Goal: Task Accomplishment & Management: Complete application form

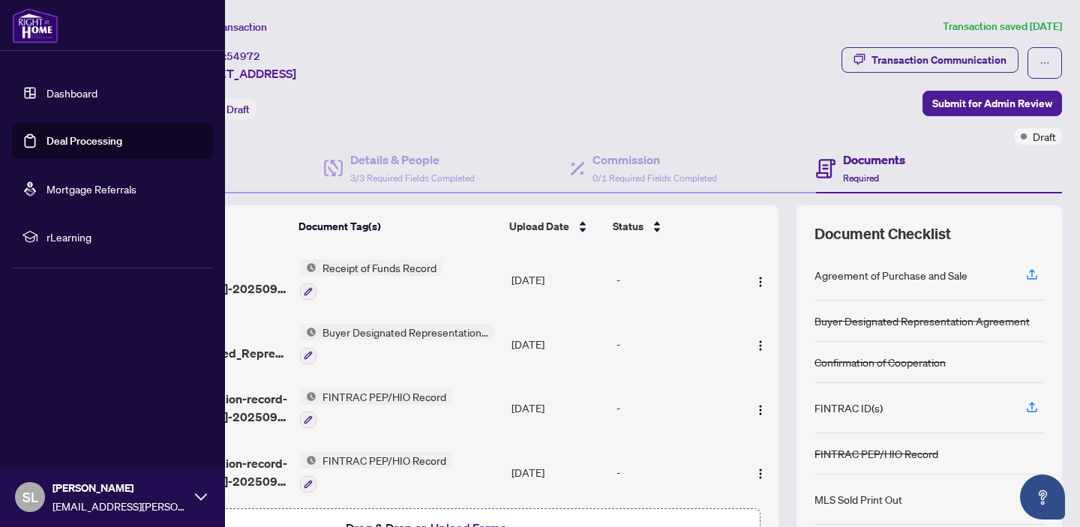
click at [66, 89] on link "Dashboard" at bounding box center [72, 93] width 51 height 14
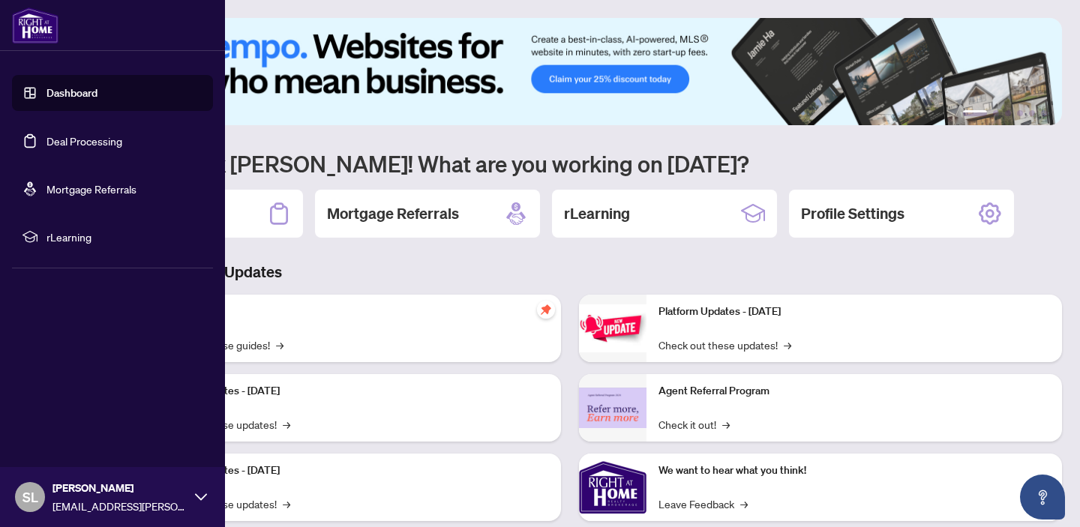
click at [88, 138] on link "Deal Processing" at bounding box center [85, 141] width 76 height 14
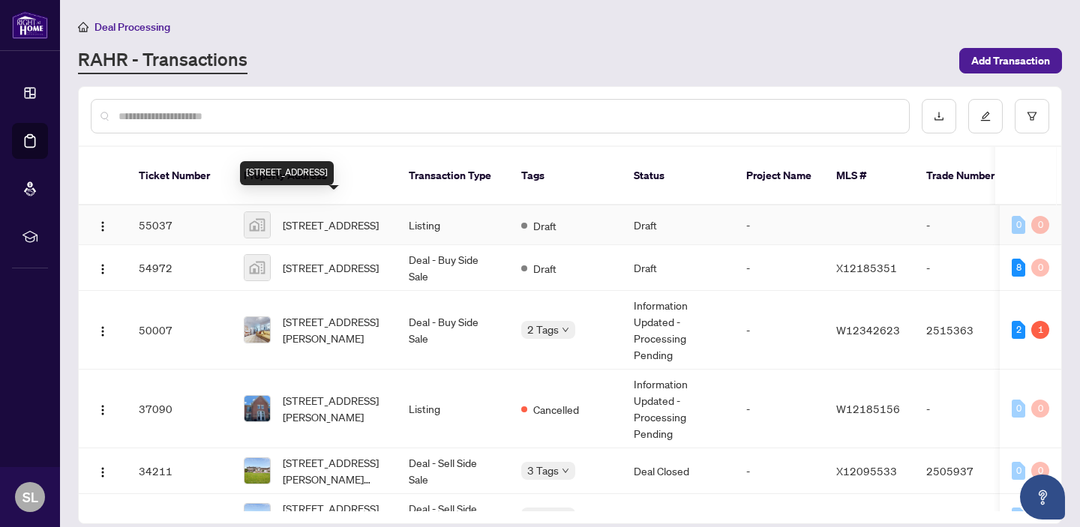
click at [328, 217] on span "[STREET_ADDRESS]" at bounding box center [331, 225] width 96 height 17
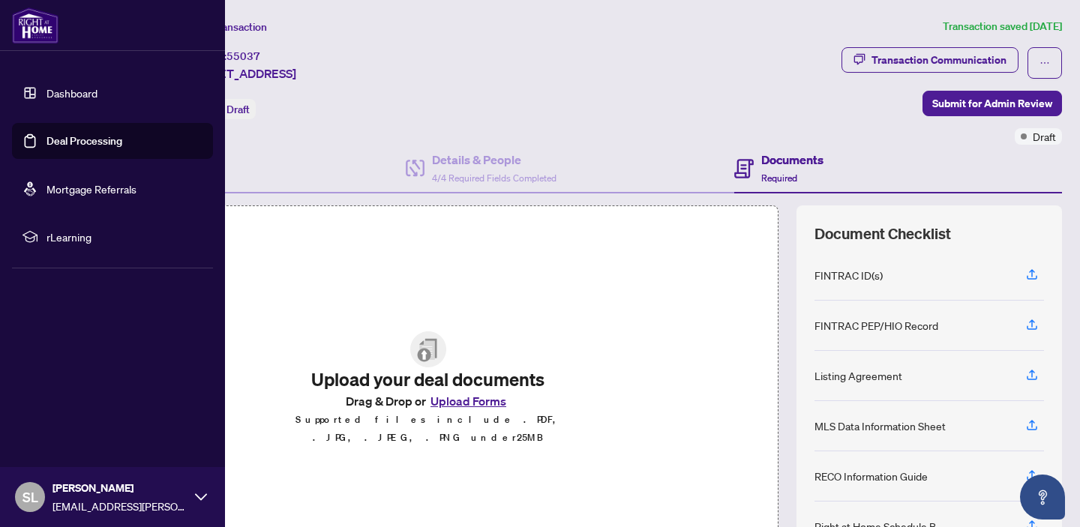
click at [65, 97] on link "Dashboard" at bounding box center [72, 93] width 51 height 14
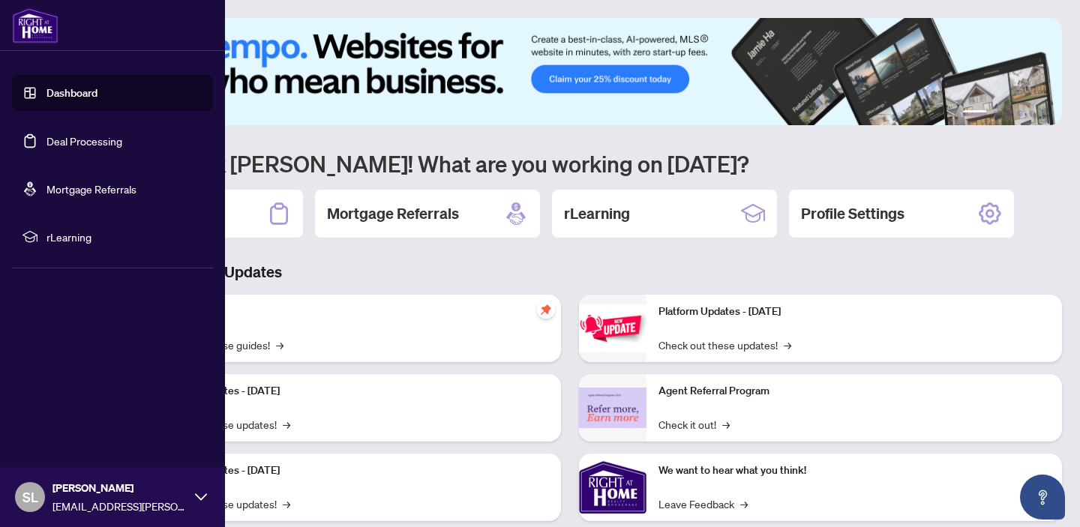
click at [60, 140] on link "Deal Processing" at bounding box center [85, 141] width 76 height 14
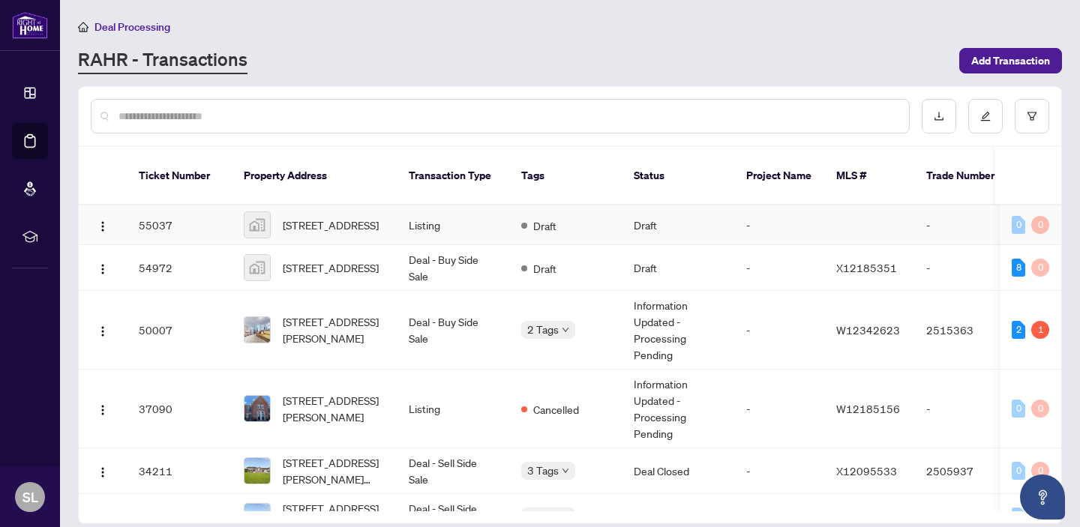
click at [189, 216] on td "55037" at bounding box center [179, 226] width 105 height 40
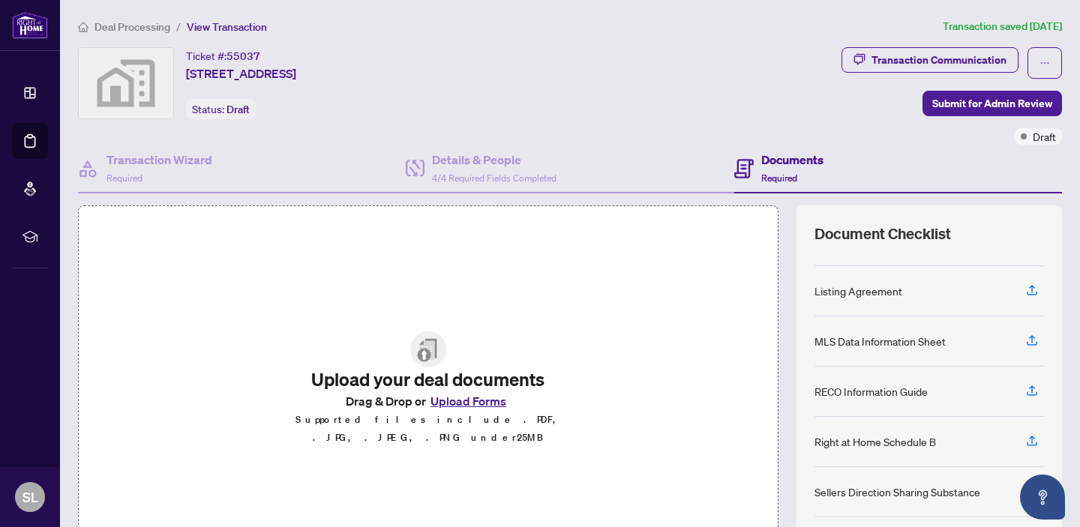
scroll to position [17, 0]
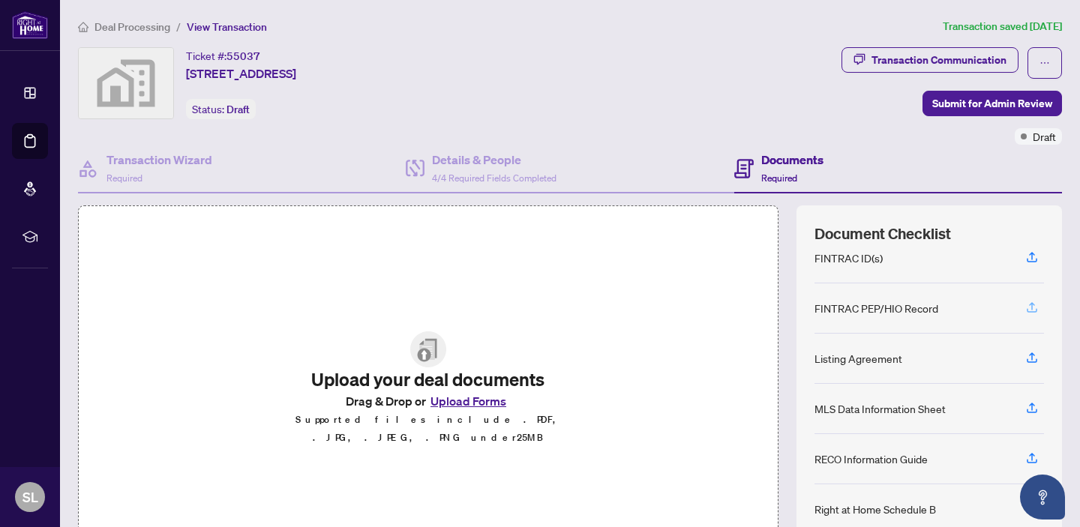
click at [1032, 309] on icon "button" at bounding box center [1033, 308] width 14 height 14
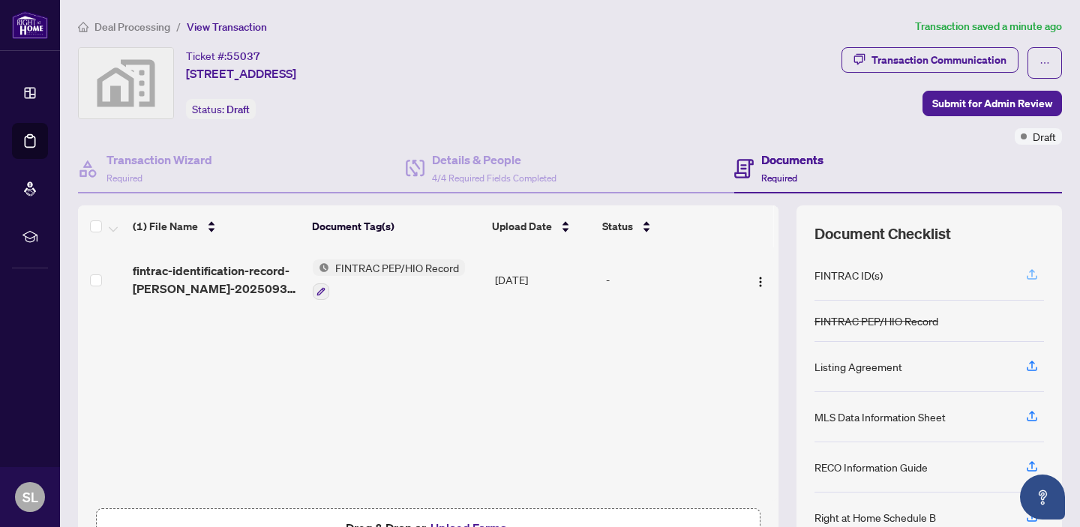
click at [1030, 272] on icon "button" at bounding box center [1033, 275] width 14 height 14
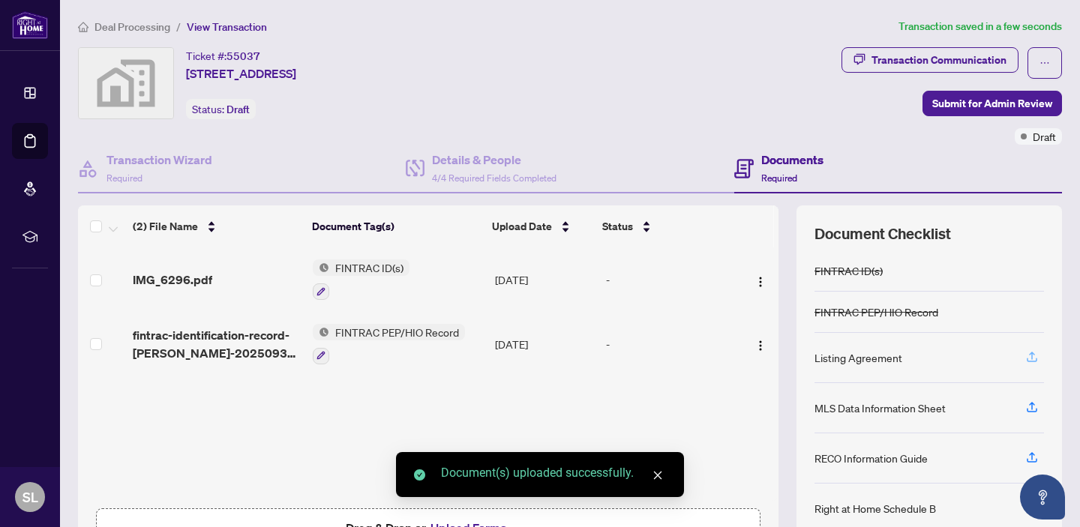
click at [1033, 361] on icon "button" at bounding box center [1033, 357] width 14 height 14
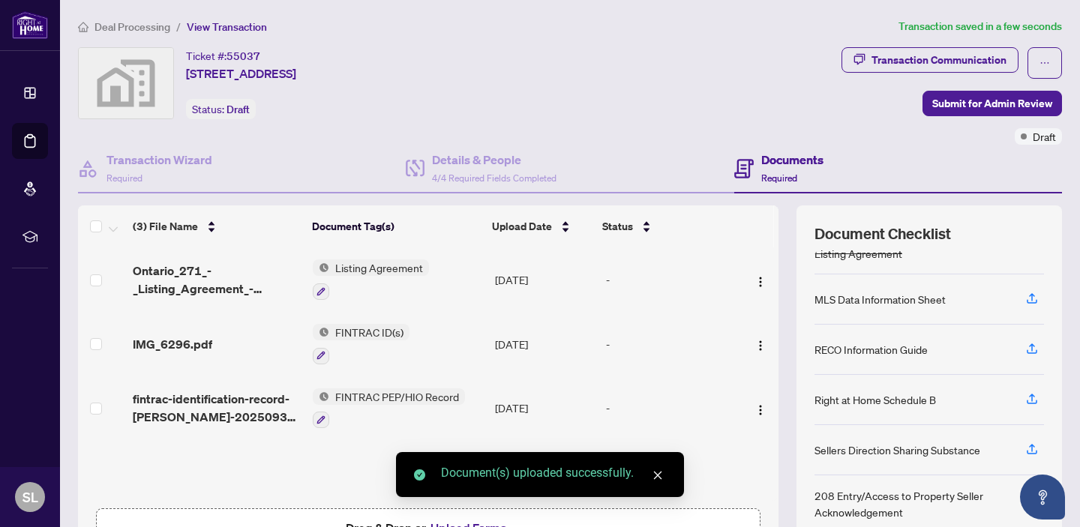
scroll to position [95, 0]
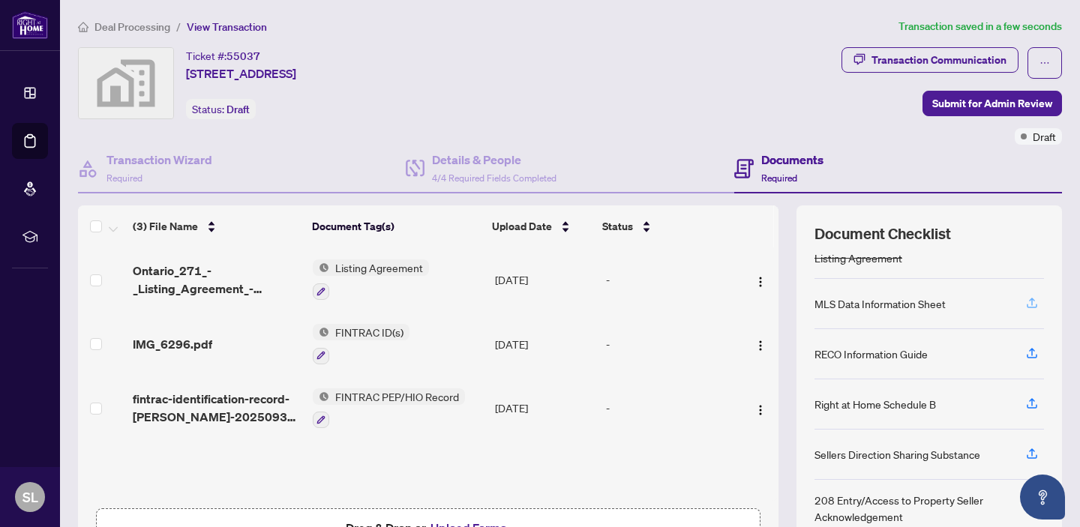
click at [1031, 306] on icon "button" at bounding box center [1032, 306] width 11 height 4
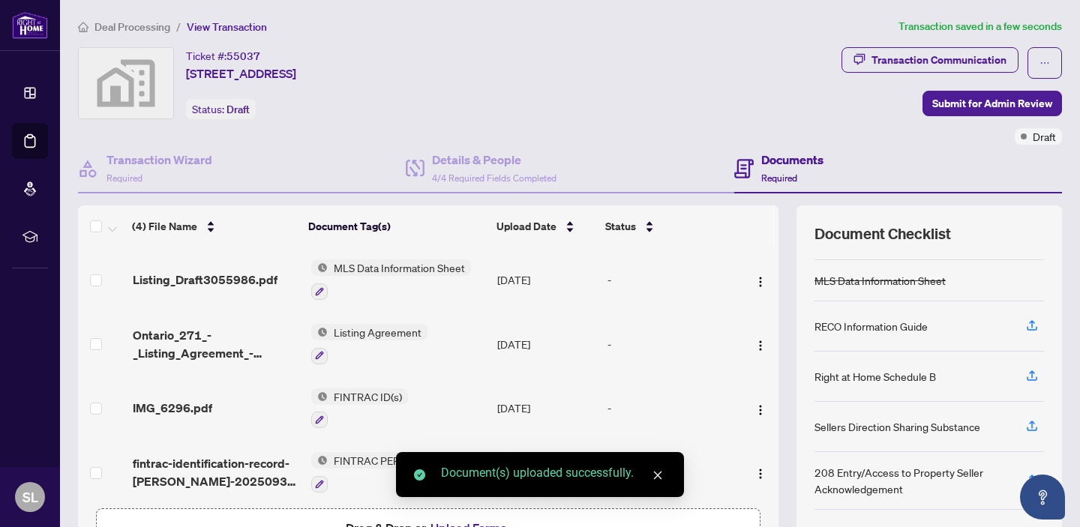
scroll to position [116, 0]
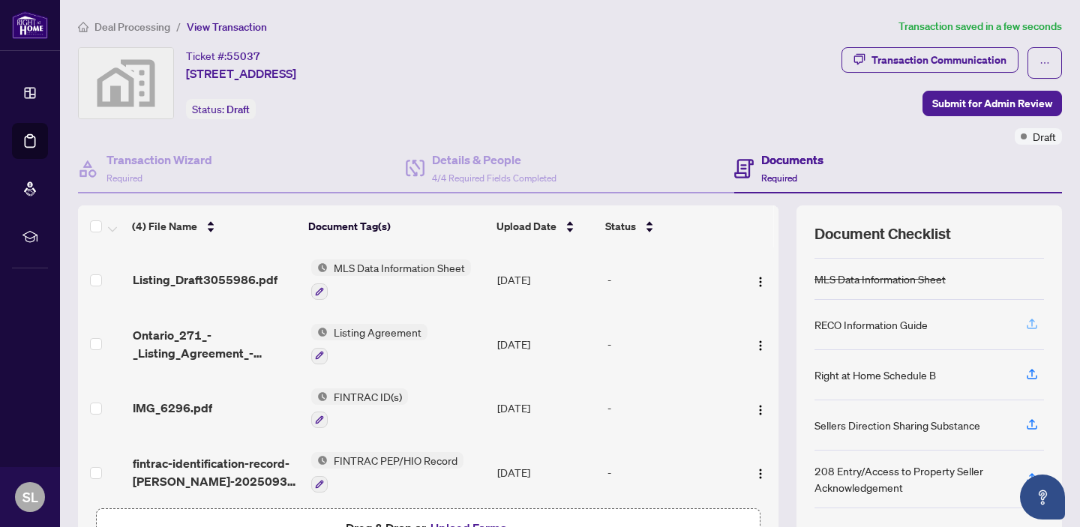
click at [1032, 325] on icon "button" at bounding box center [1032, 323] width 6 height 8
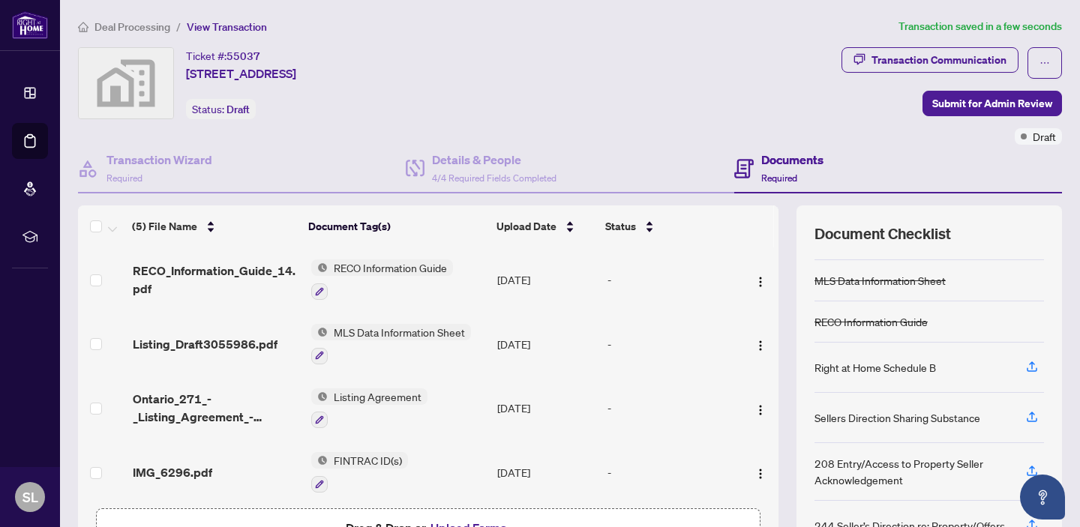
scroll to position [123, 0]
click at [1032, 360] on icon "button" at bounding box center [1032, 364] width 6 height 8
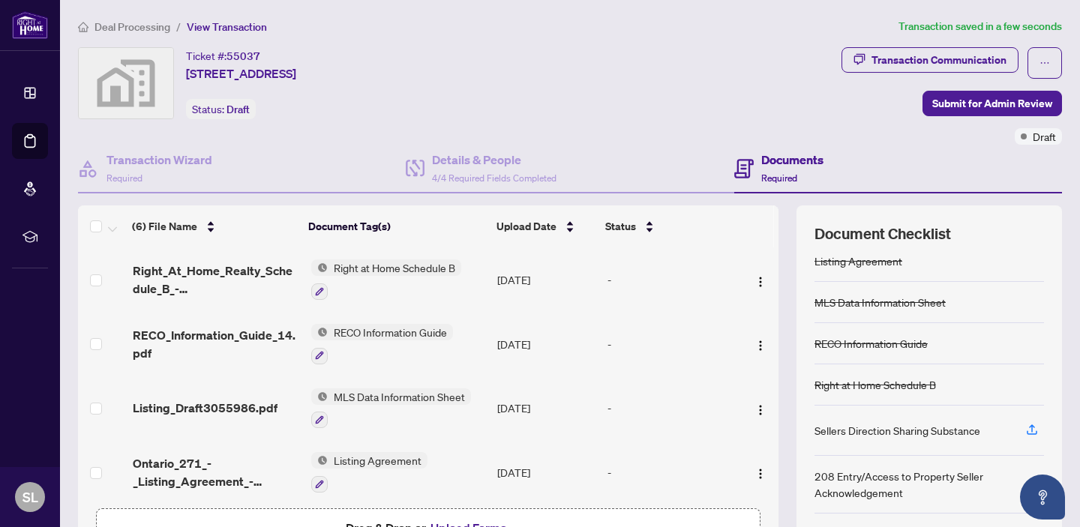
scroll to position [114, 0]
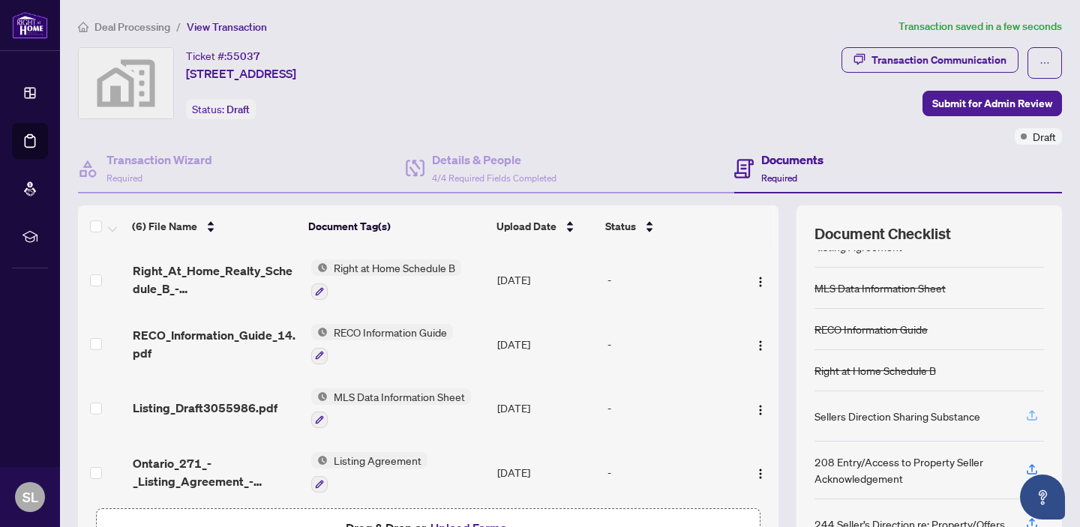
click at [1030, 409] on icon "button" at bounding box center [1033, 416] width 14 height 14
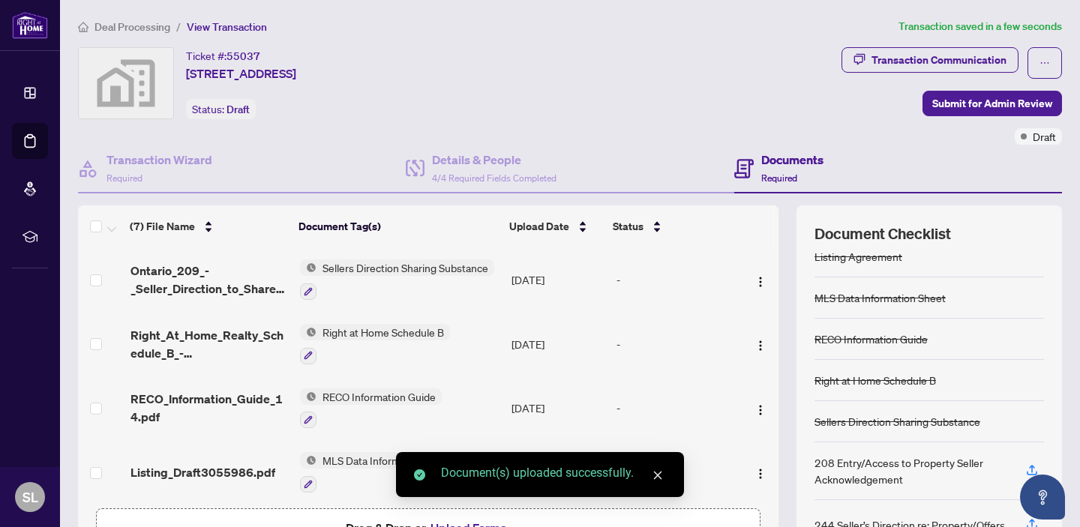
scroll to position [105, 0]
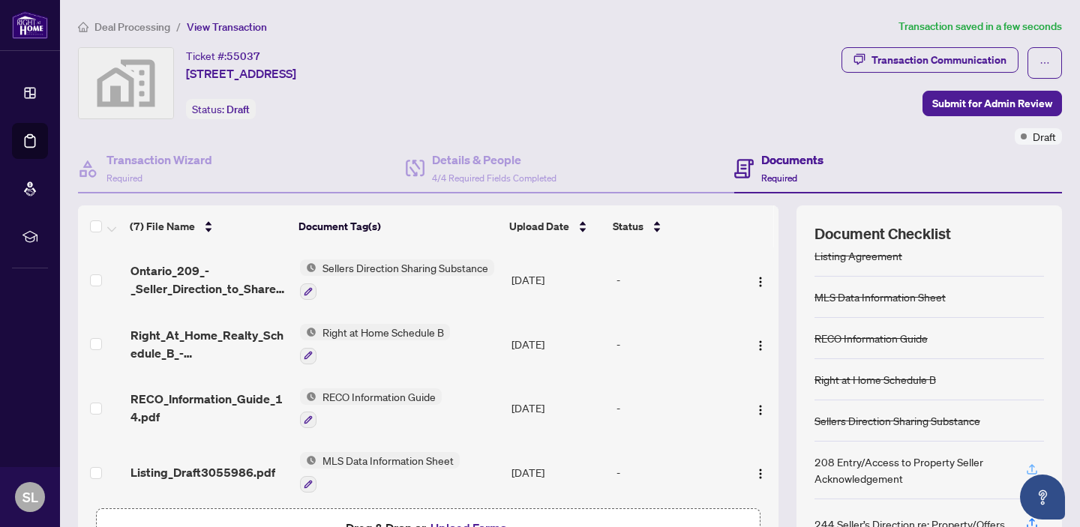
click at [1031, 463] on icon "button" at bounding box center [1033, 470] width 14 height 14
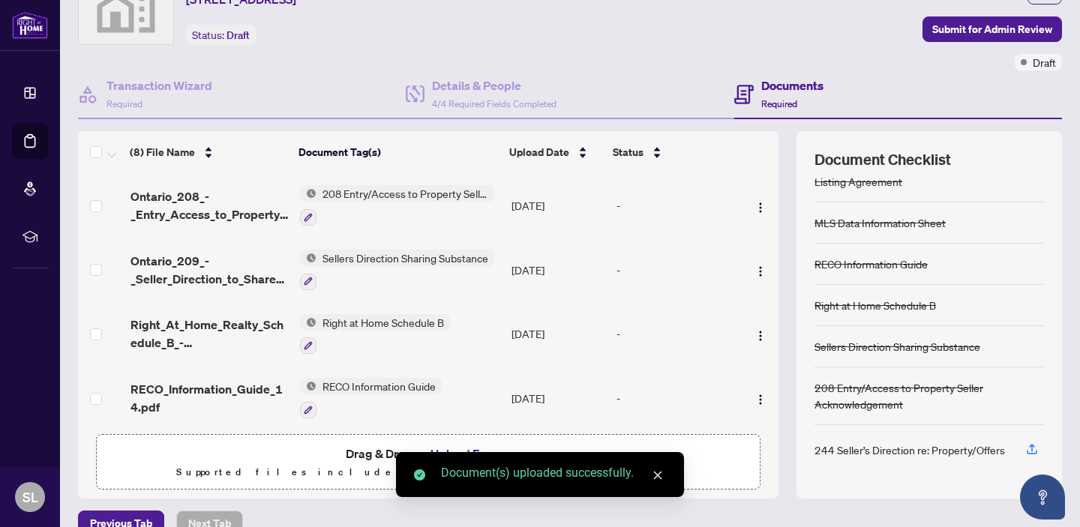
scroll to position [100, 0]
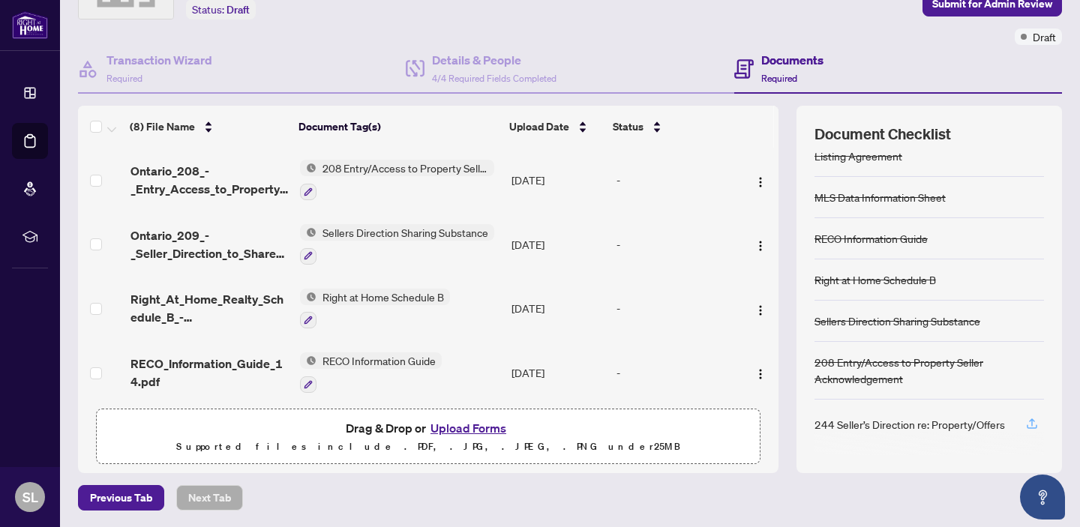
click at [1030, 421] on icon "button" at bounding box center [1033, 424] width 14 height 14
click at [1031, 419] on icon "button" at bounding box center [1033, 424] width 14 height 14
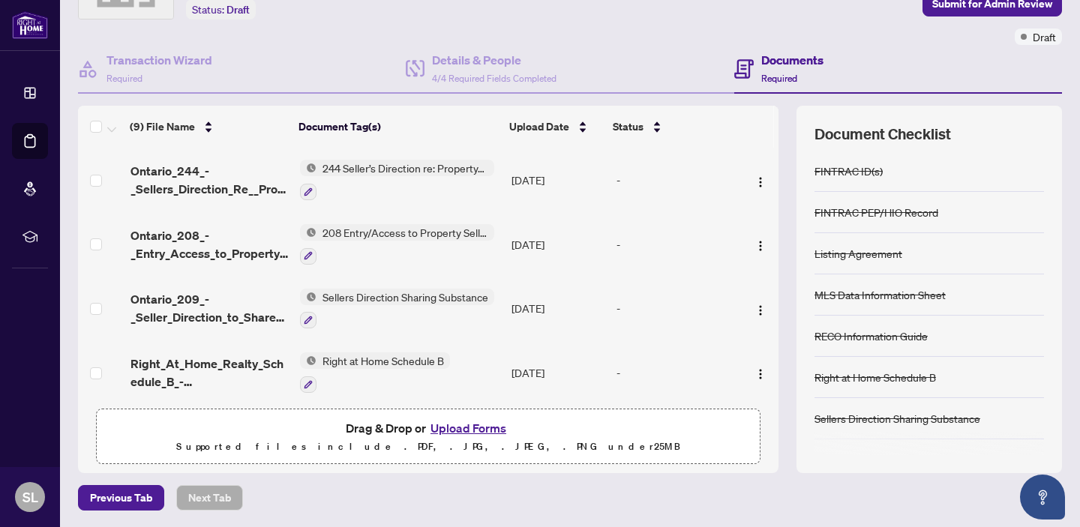
scroll to position [0, 0]
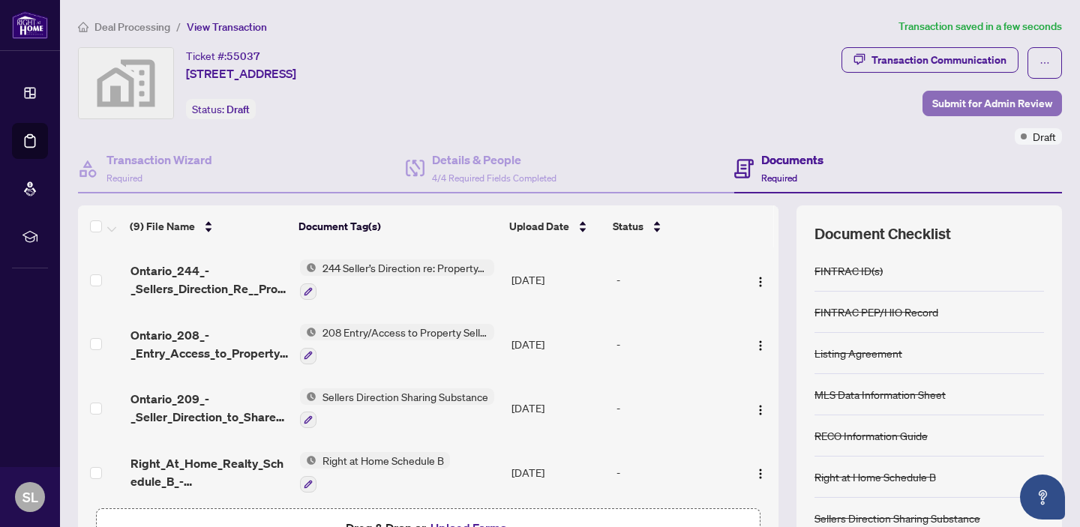
click at [955, 106] on span "Submit for Admin Review" at bounding box center [993, 104] width 120 height 24
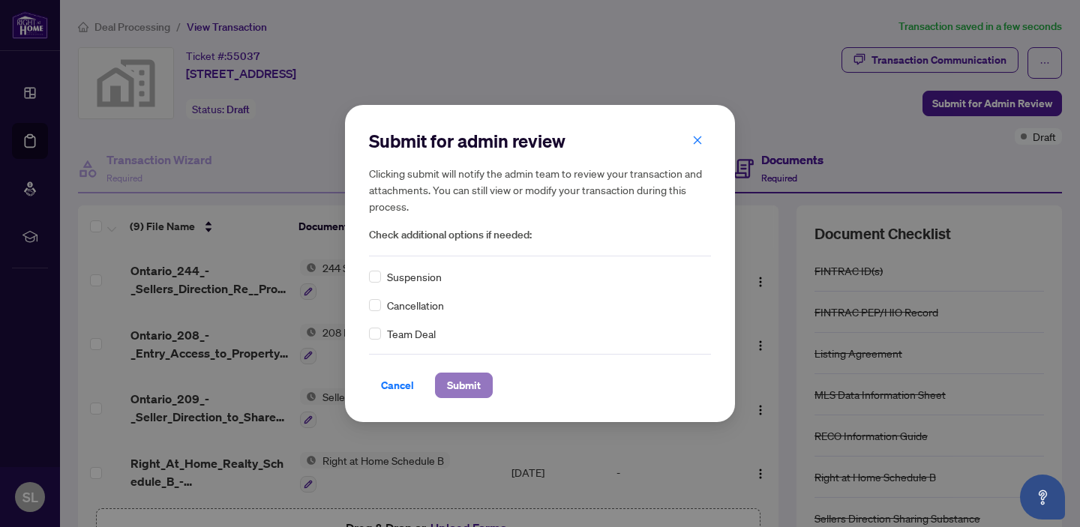
click at [459, 385] on span "Submit" at bounding box center [464, 386] width 34 height 24
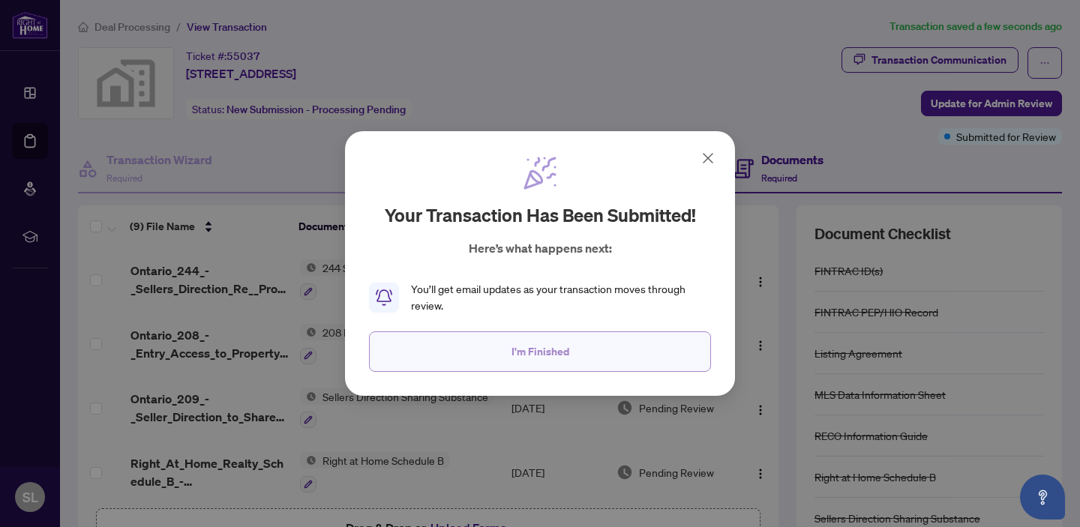
click at [497, 354] on button "I'm Finished" at bounding box center [540, 352] width 342 height 41
